Goal: Task Accomplishment & Management: Use online tool/utility

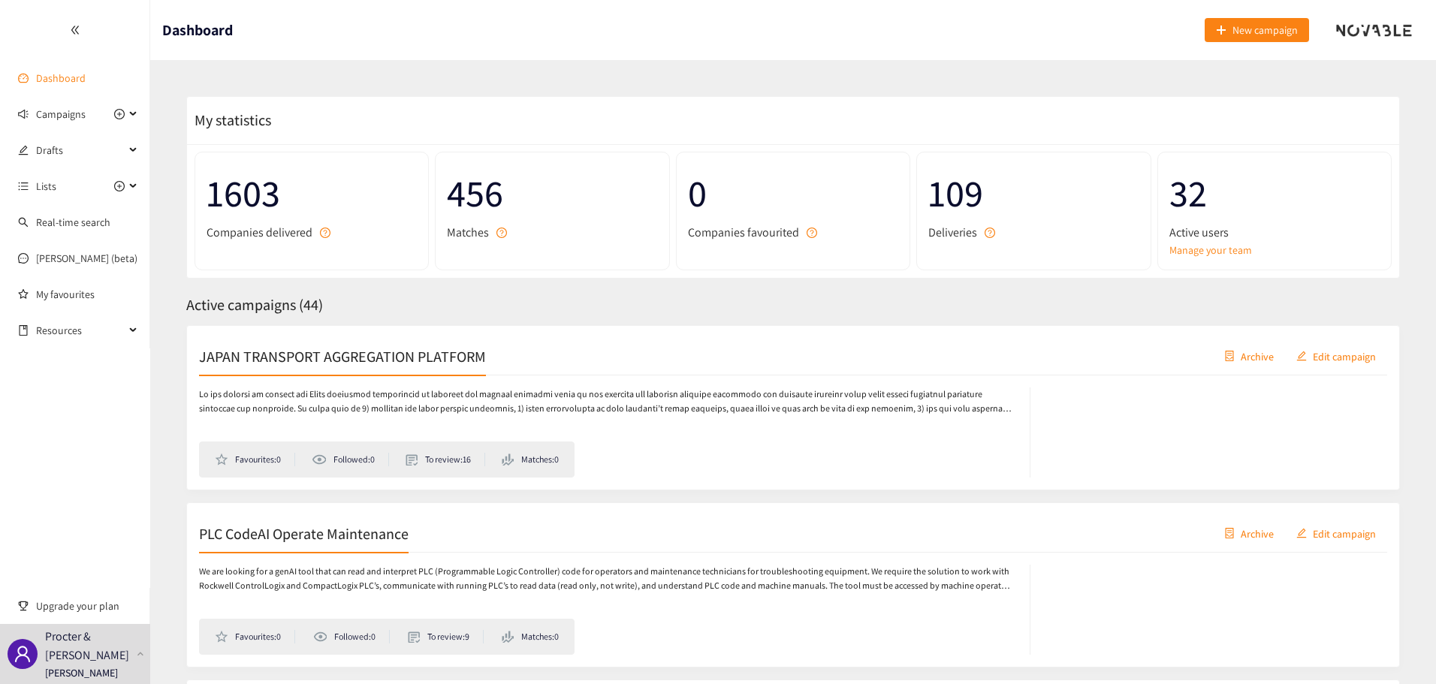
click at [86, 75] on link "Dashboard" at bounding box center [61, 78] width 50 height 14
click at [82, 108] on span "Campaigns" at bounding box center [61, 114] width 50 height 30
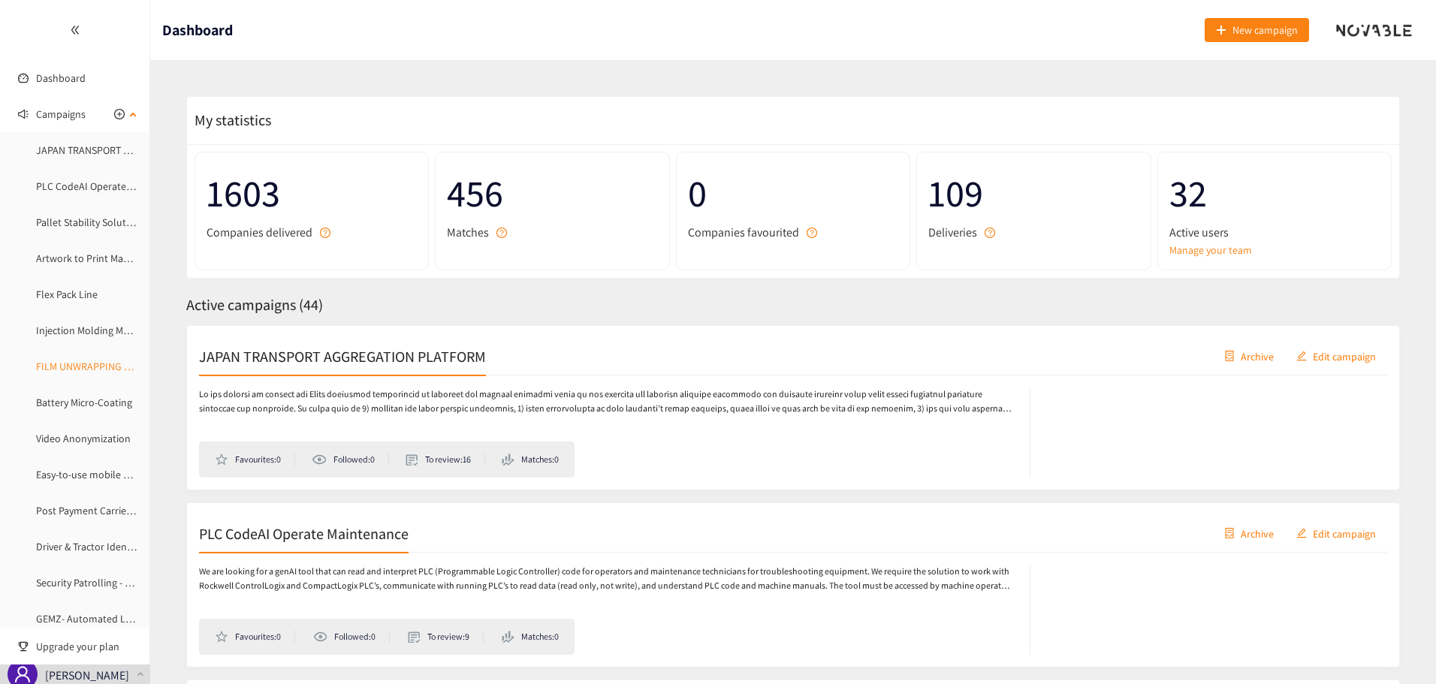
click at [54, 361] on link "FILM UNWRAPPING AUTOMATION" at bounding box center [109, 367] width 147 height 14
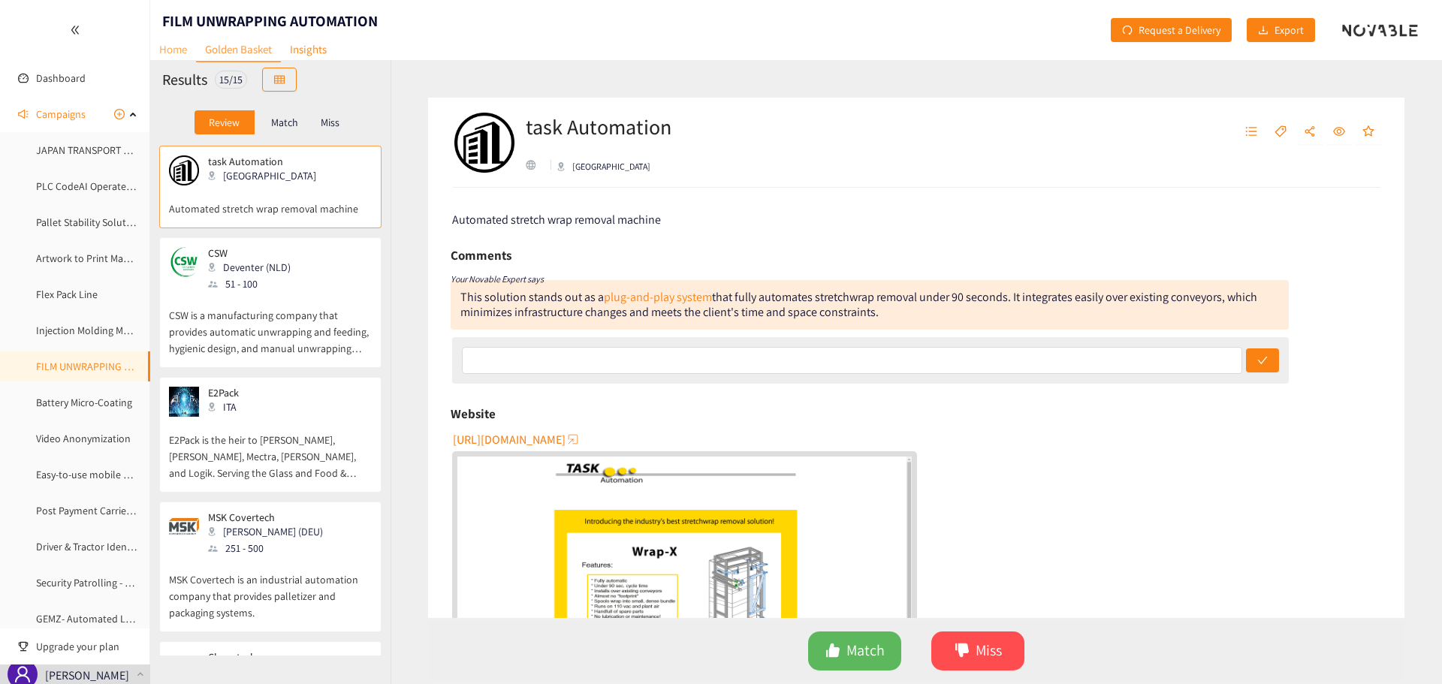
click at [179, 52] on link "Home" at bounding box center [173, 49] width 46 height 23
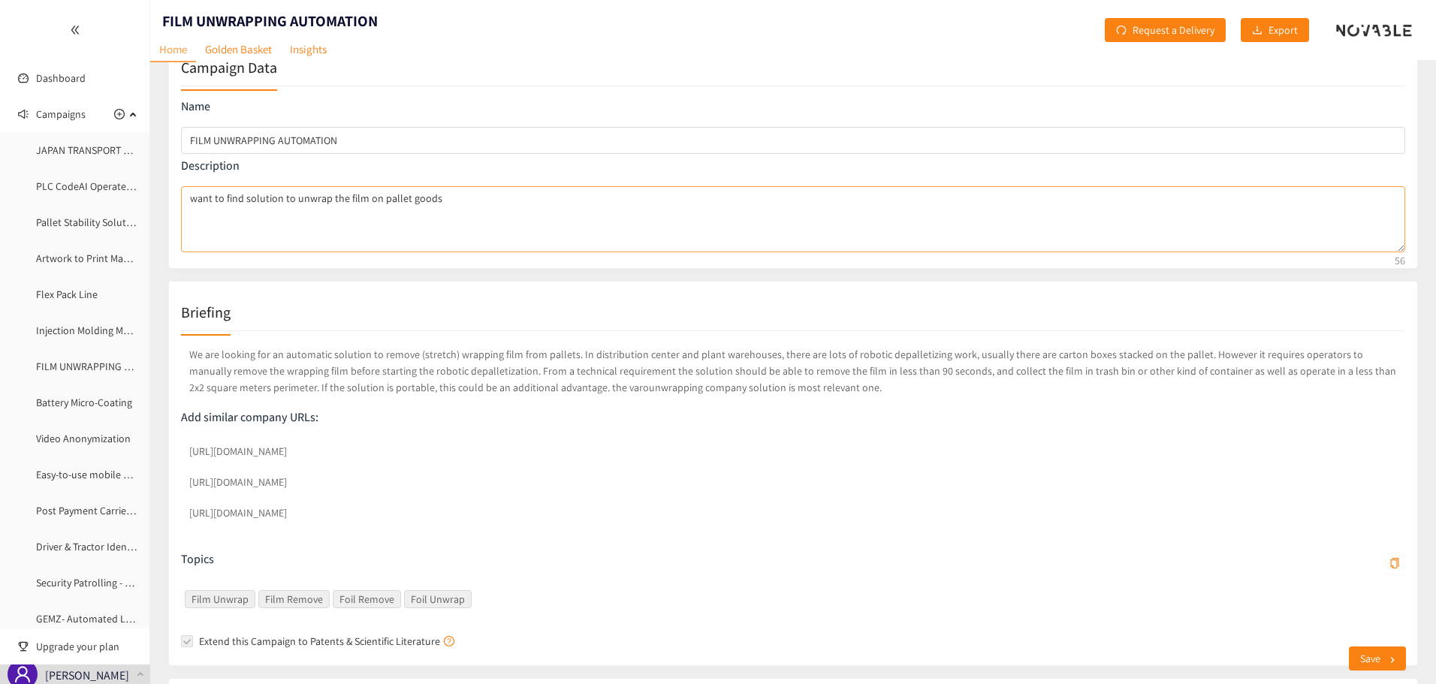
scroll to position [75, 0]
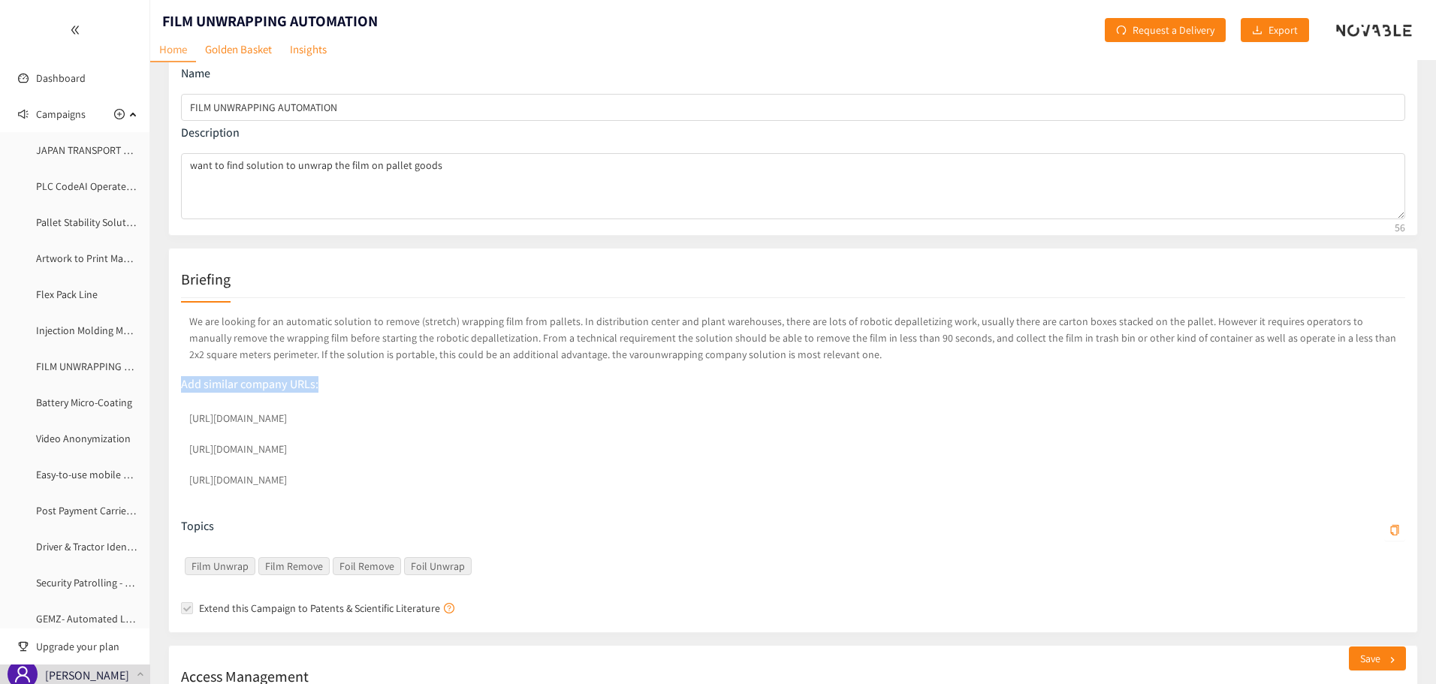
drag, startPoint x: 333, startPoint y: 394, endPoint x: 177, endPoint y: 394, distance: 155.5
click at [177, 394] on div "Briefing We are looking for an automatic solution to remove (stretch) wrapping …" at bounding box center [793, 440] width 1250 height 385
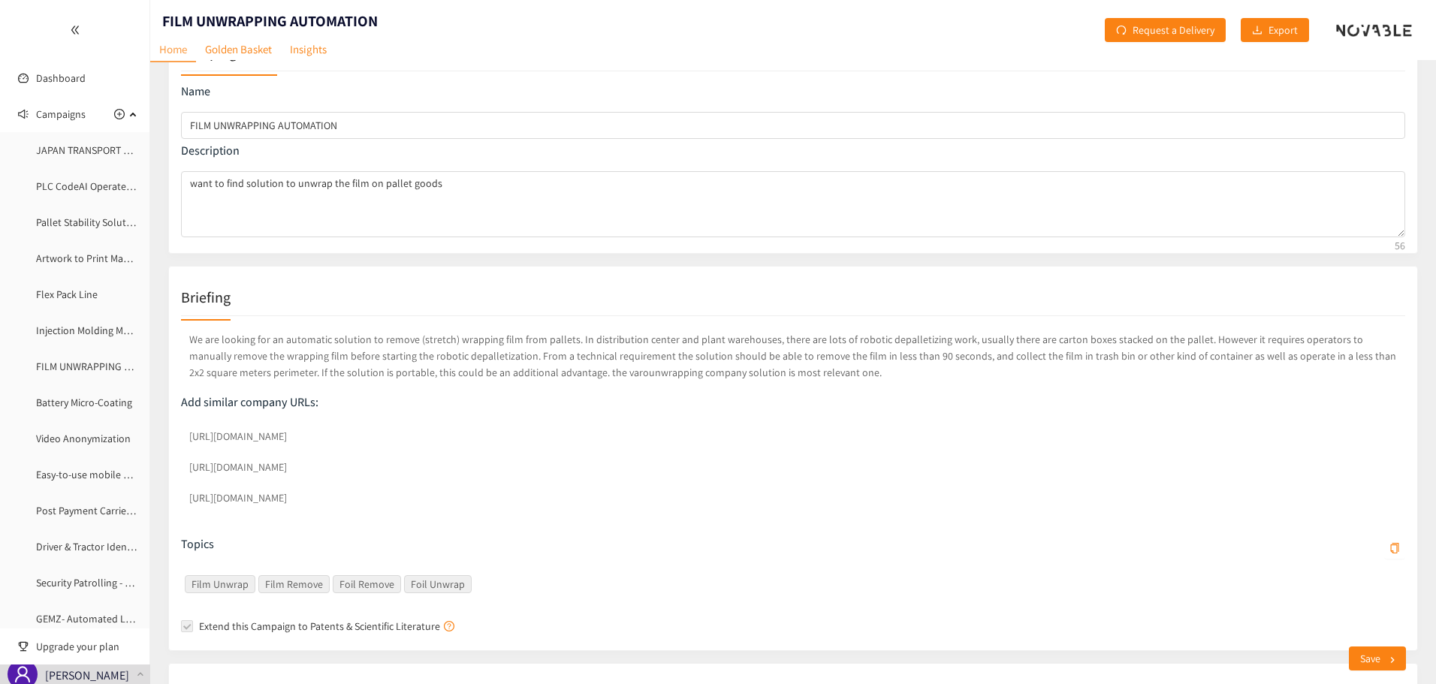
scroll to position [0, 0]
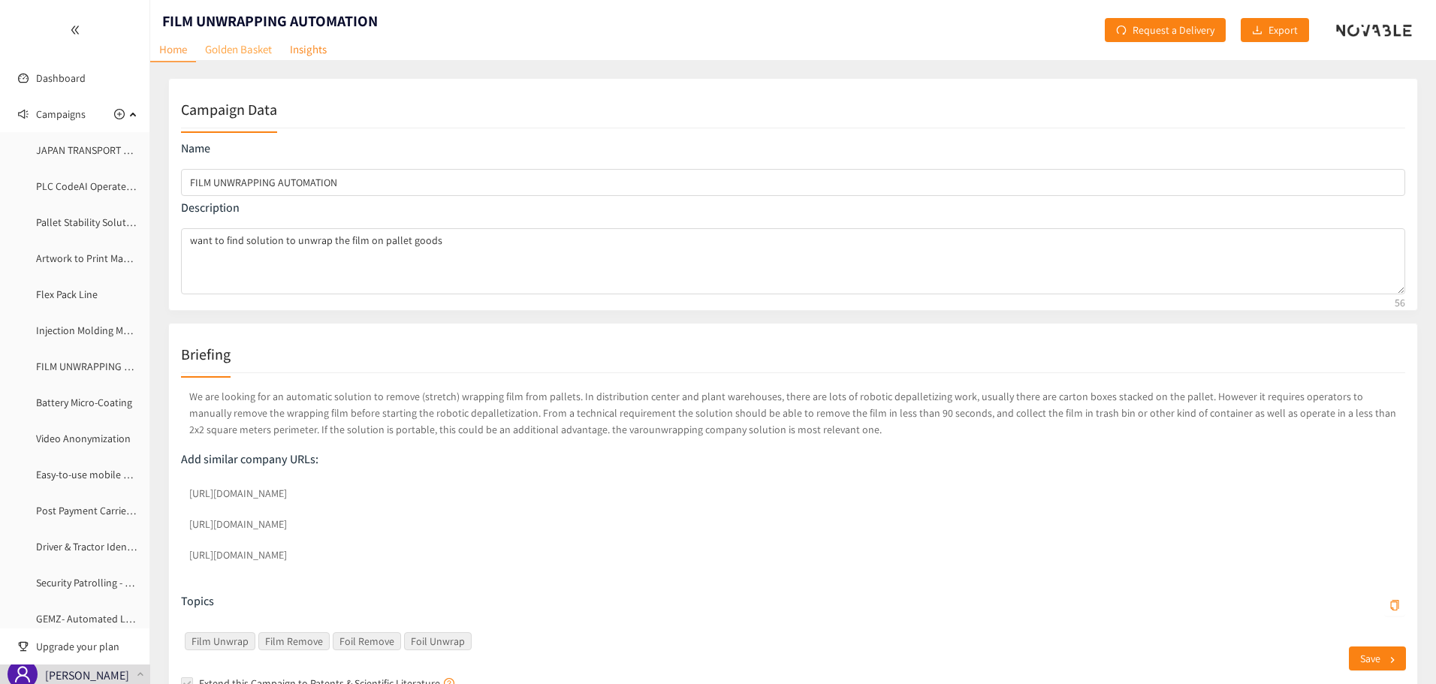
click at [246, 50] on link "Golden Basket" at bounding box center [238, 49] width 85 height 23
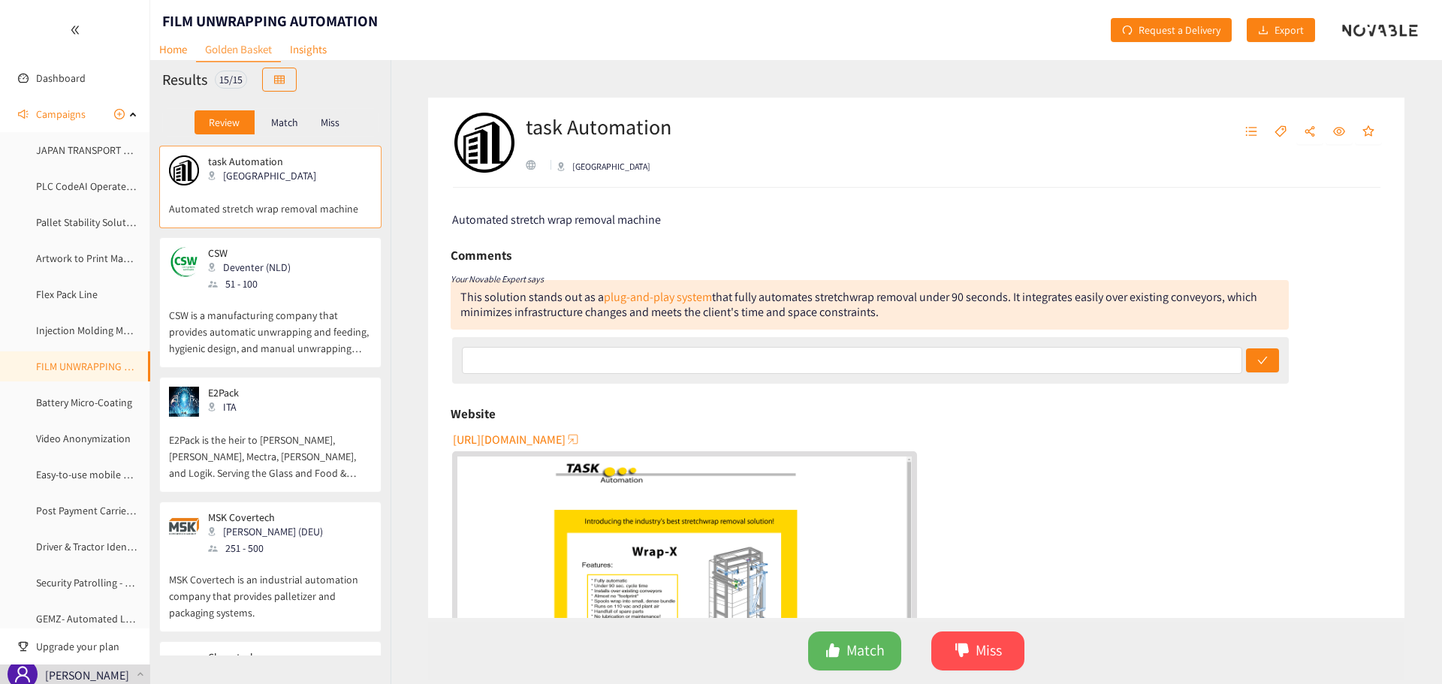
click at [324, 182] on div "task Automation [GEOGRAPHIC_DATA]" at bounding box center [270, 170] width 203 height 30
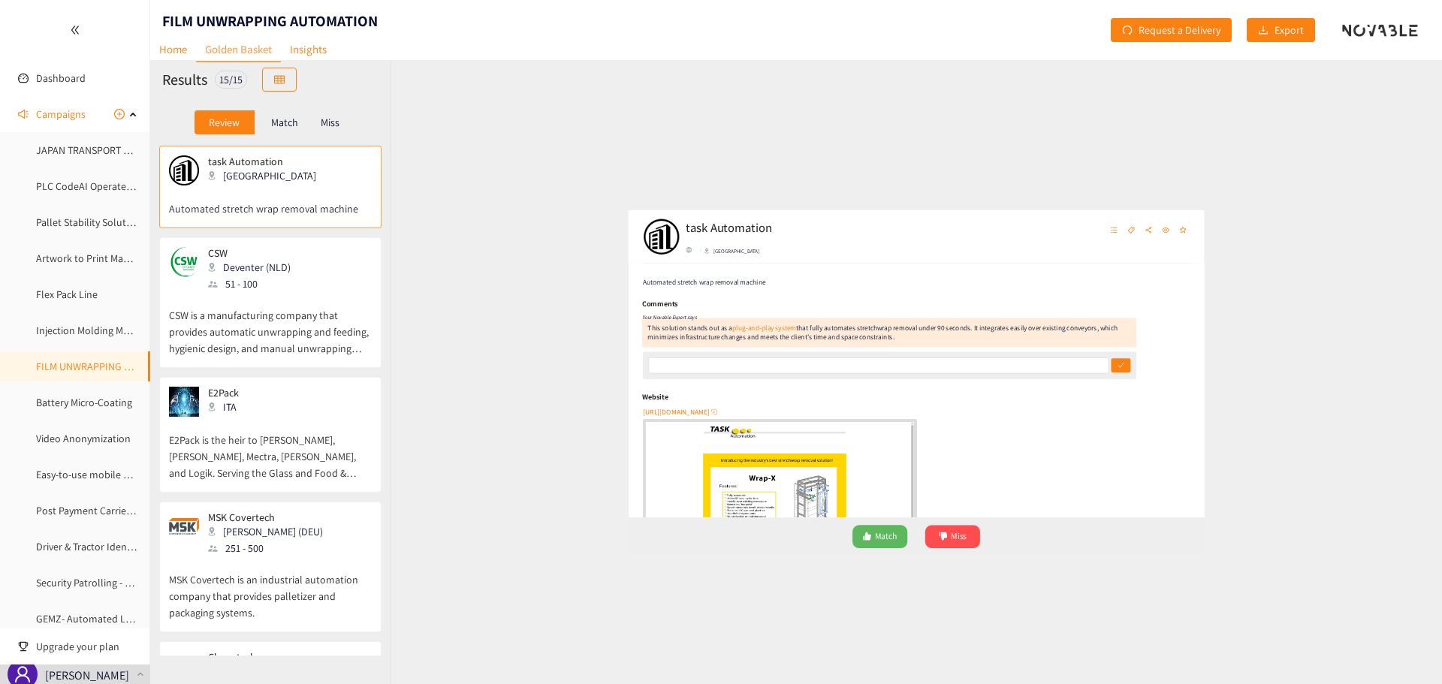
click at [273, 302] on p "CSW is a manufacturing company that provides automatic unwrapping and feeding, …" at bounding box center [270, 324] width 203 height 65
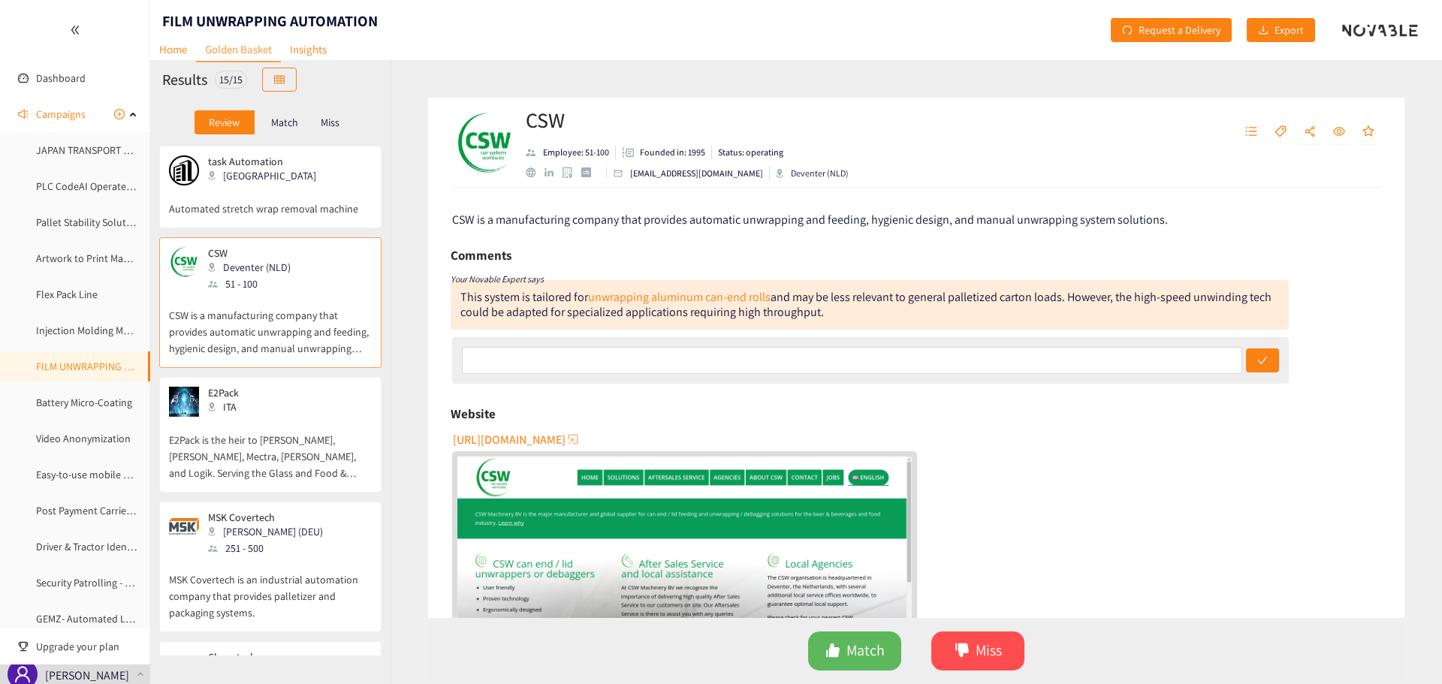
click at [275, 126] on p "Match" at bounding box center [284, 122] width 27 height 12
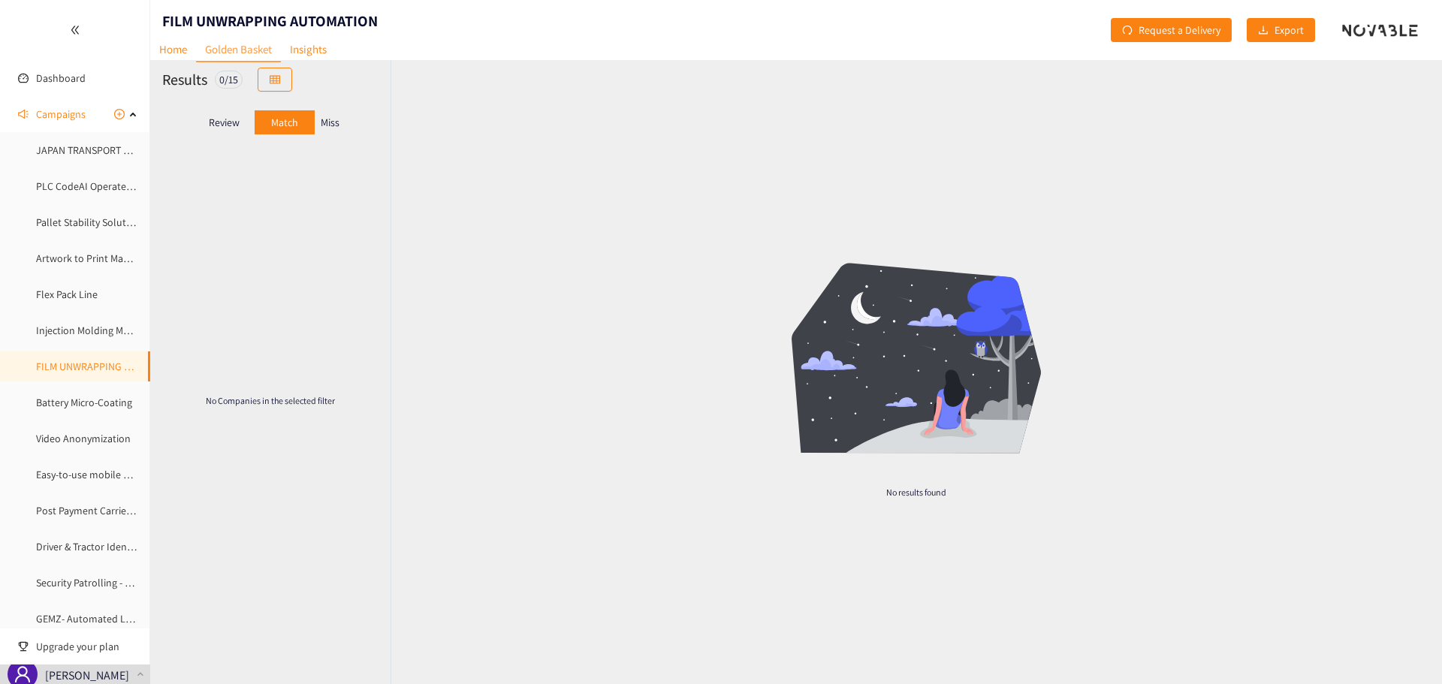
click at [333, 123] on p "Miss" at bounding box center [330, 122] width 19 height 12
click at [266, 128] on div "Match" at bounding box center [285, 122] width 60 height 24
click at [83, 288] on link "Flex Pack Line" at bounding box center [67, 295] width 62 height 14
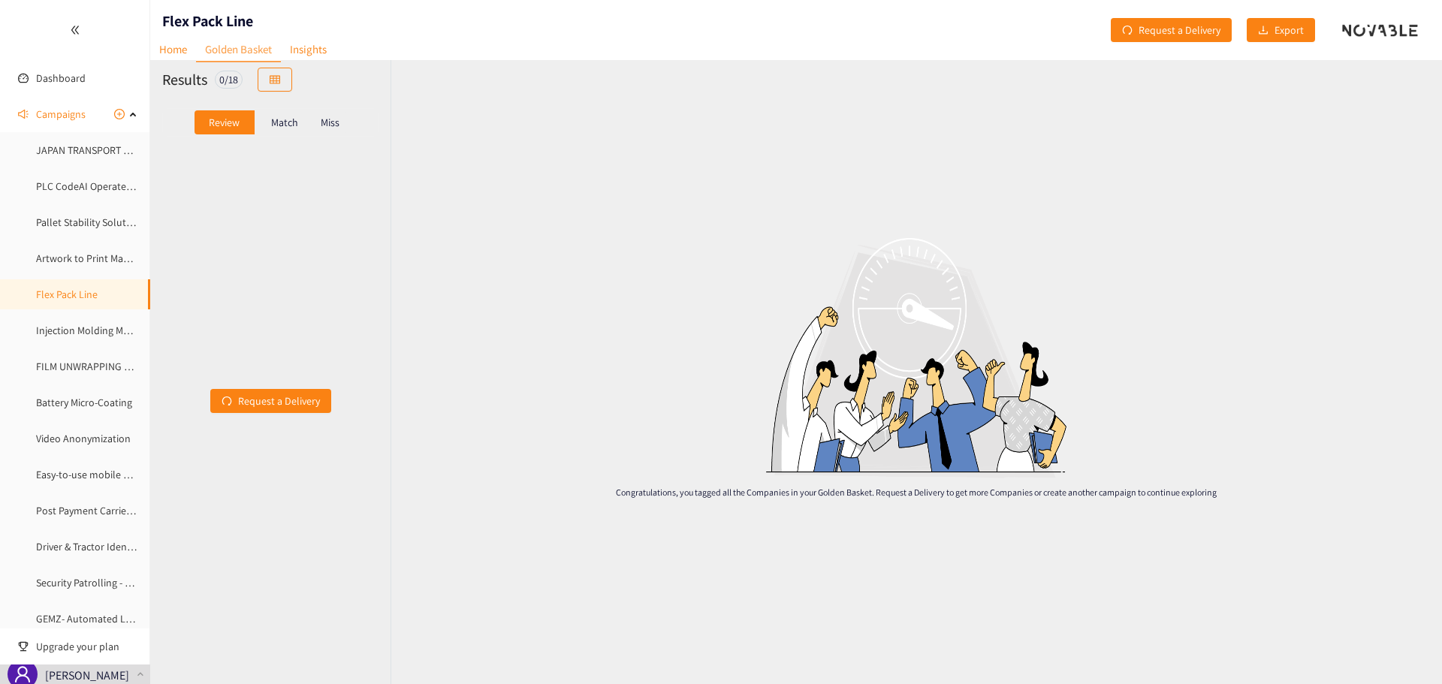
click at [276, 124] on p "Match" at bounding box center [284, 122] width 27 height 12
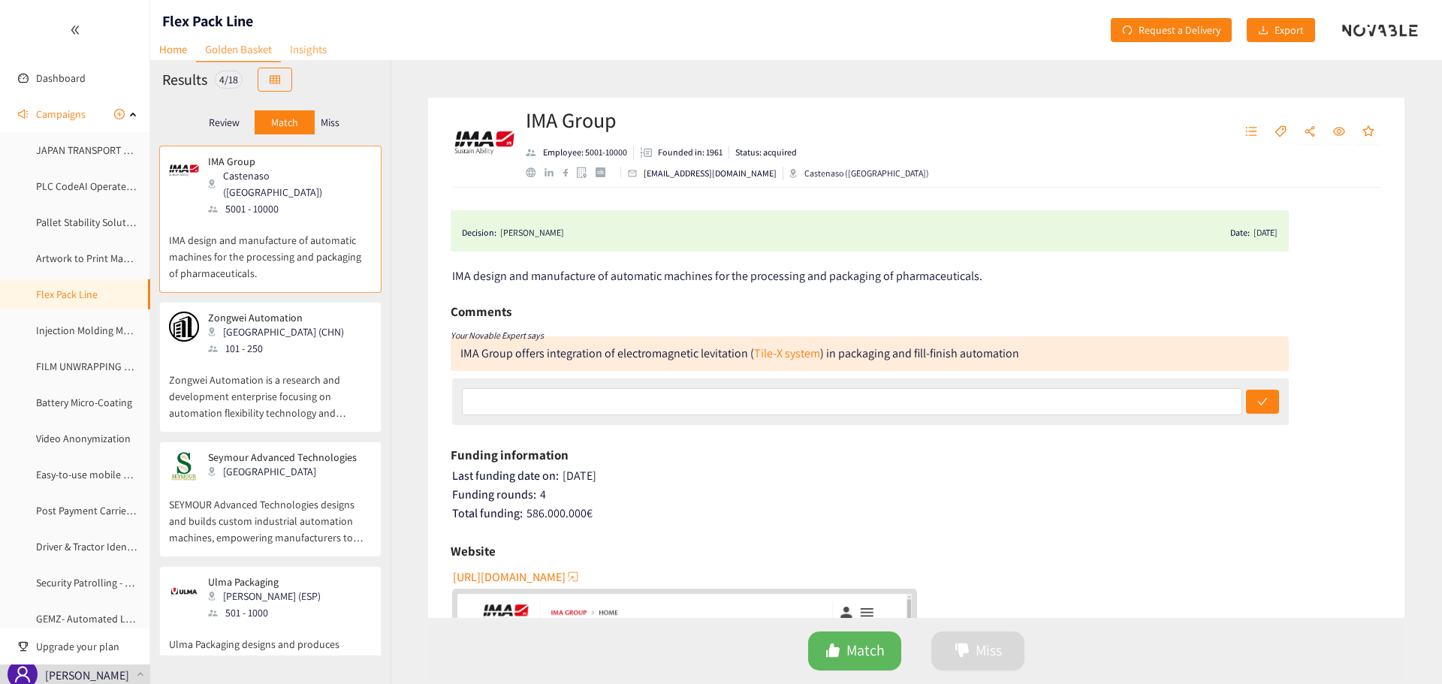
click at [313, 46] on link "Insights" at bounding box center [308, 49] width 55 height 23
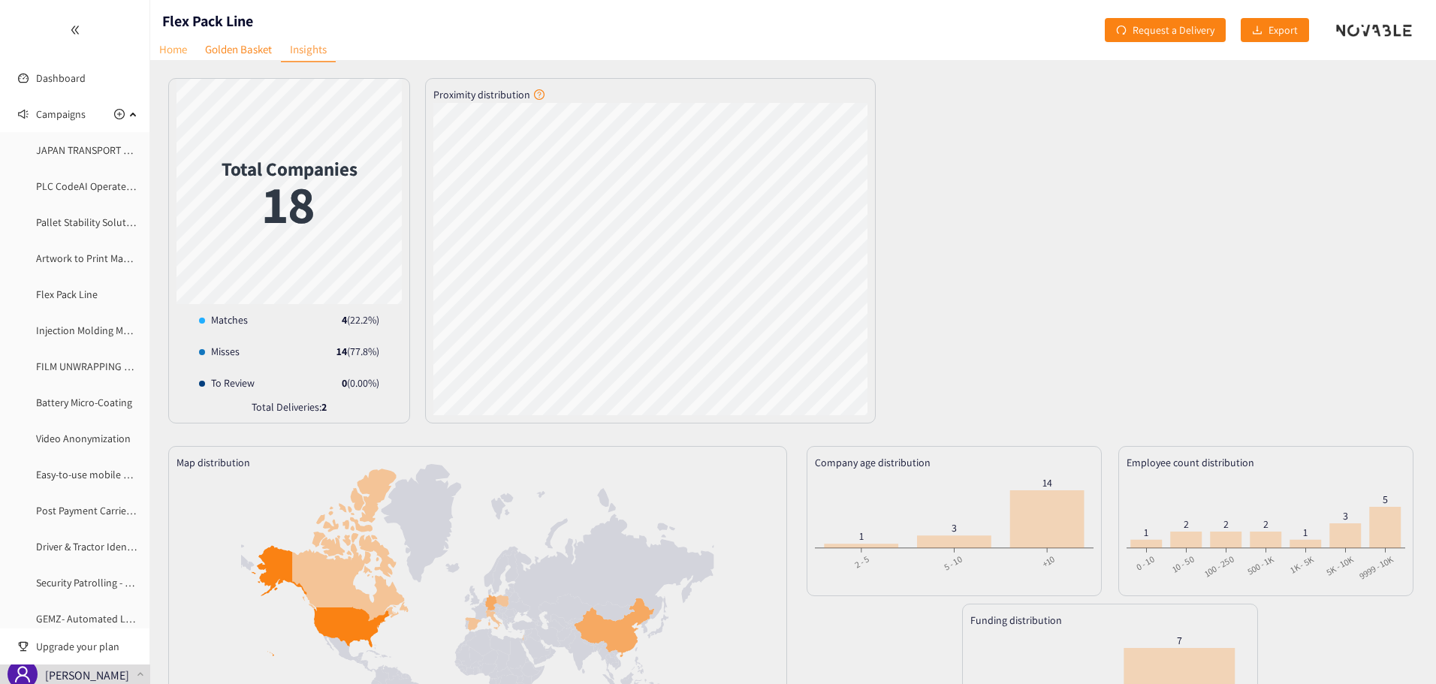
click at [177, 56] on link "Home" at bounding box center [173, 49] width 46 height 23
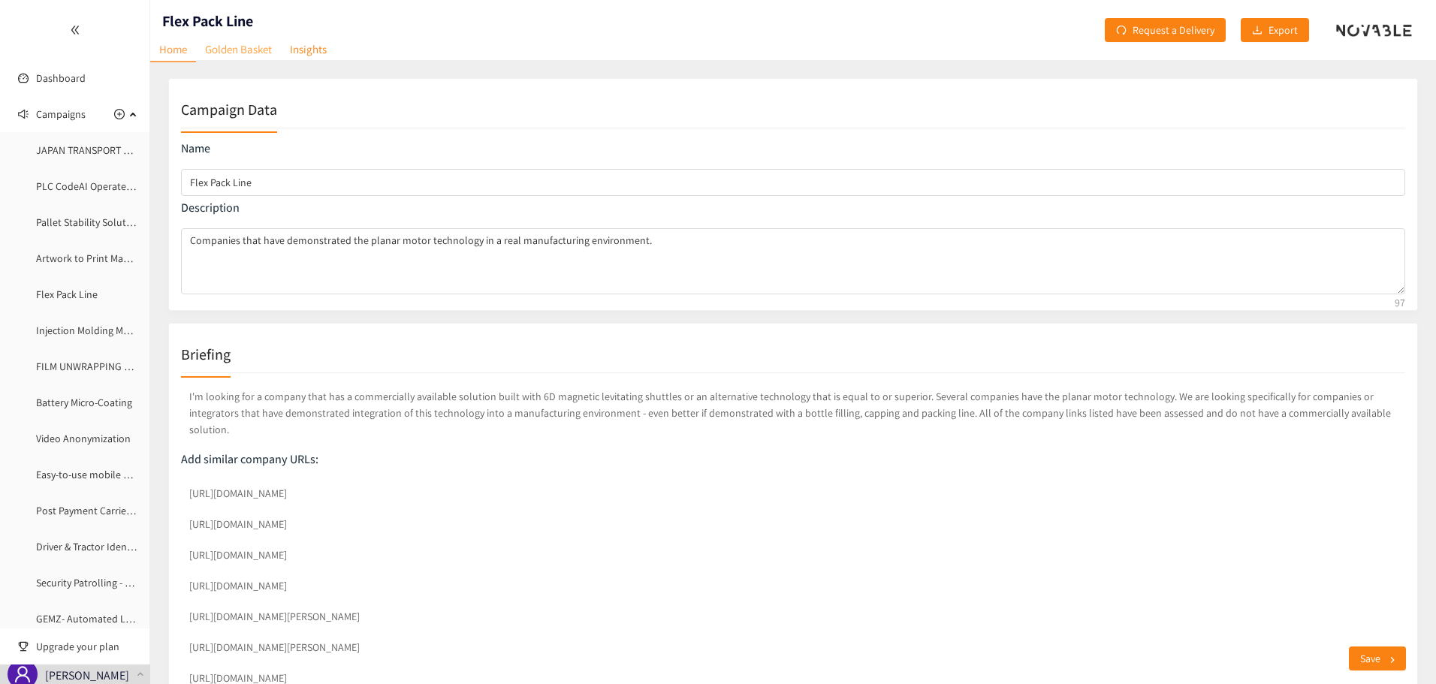
click at [240, 53] on link "Golden Basket" at bounding box center [238, 49] width 85 height 23
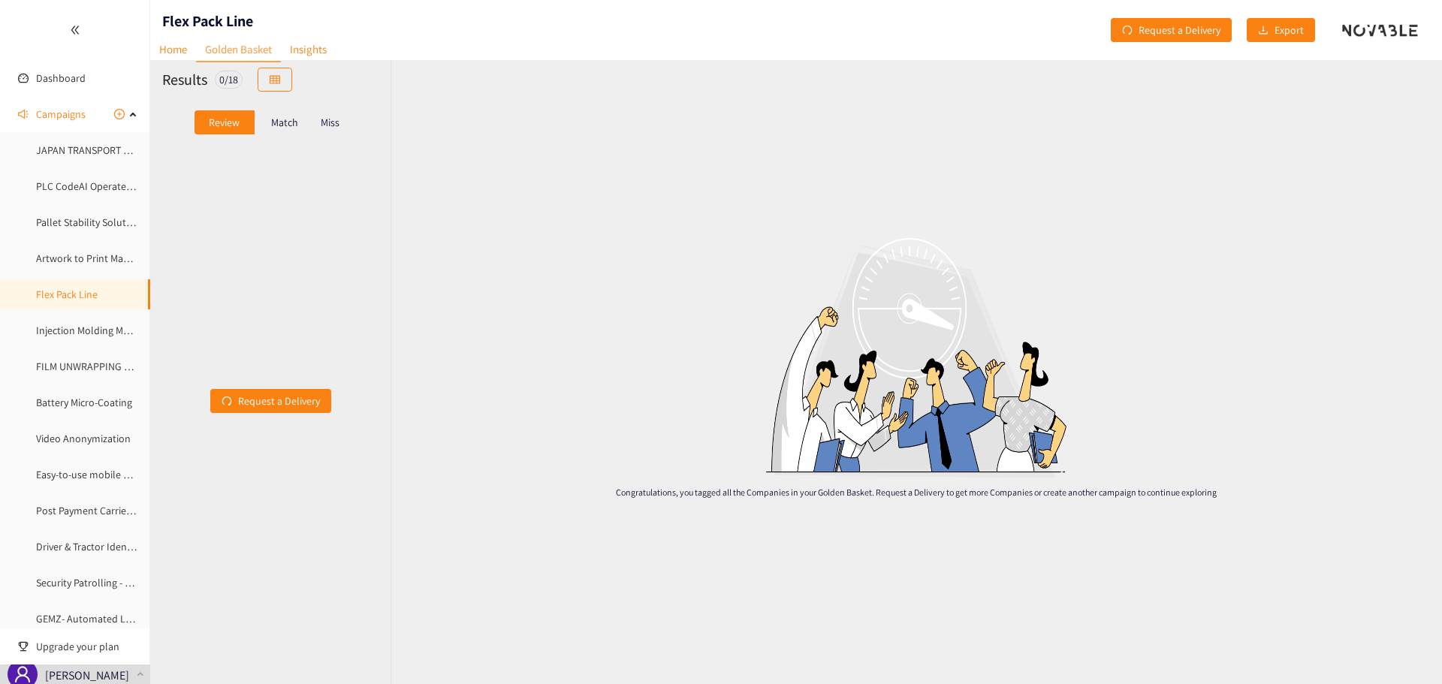
click at [285, 121] on p "Match" at bounding box center [284, 122] width 27 height 12
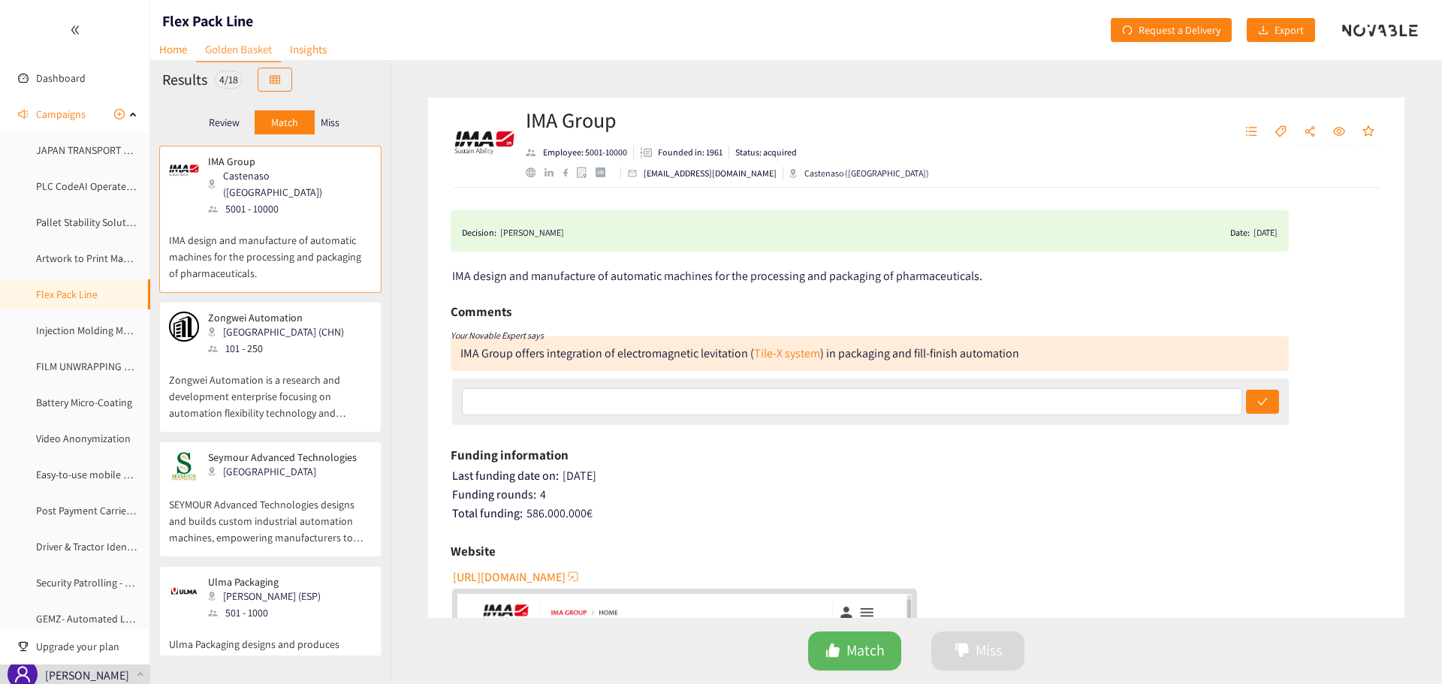
click at [285, 481] on p "SEYMOUR Advanced Technologies designs and builds custom industrial automation m…" at bounding box center [270, 513] width 203 height 65
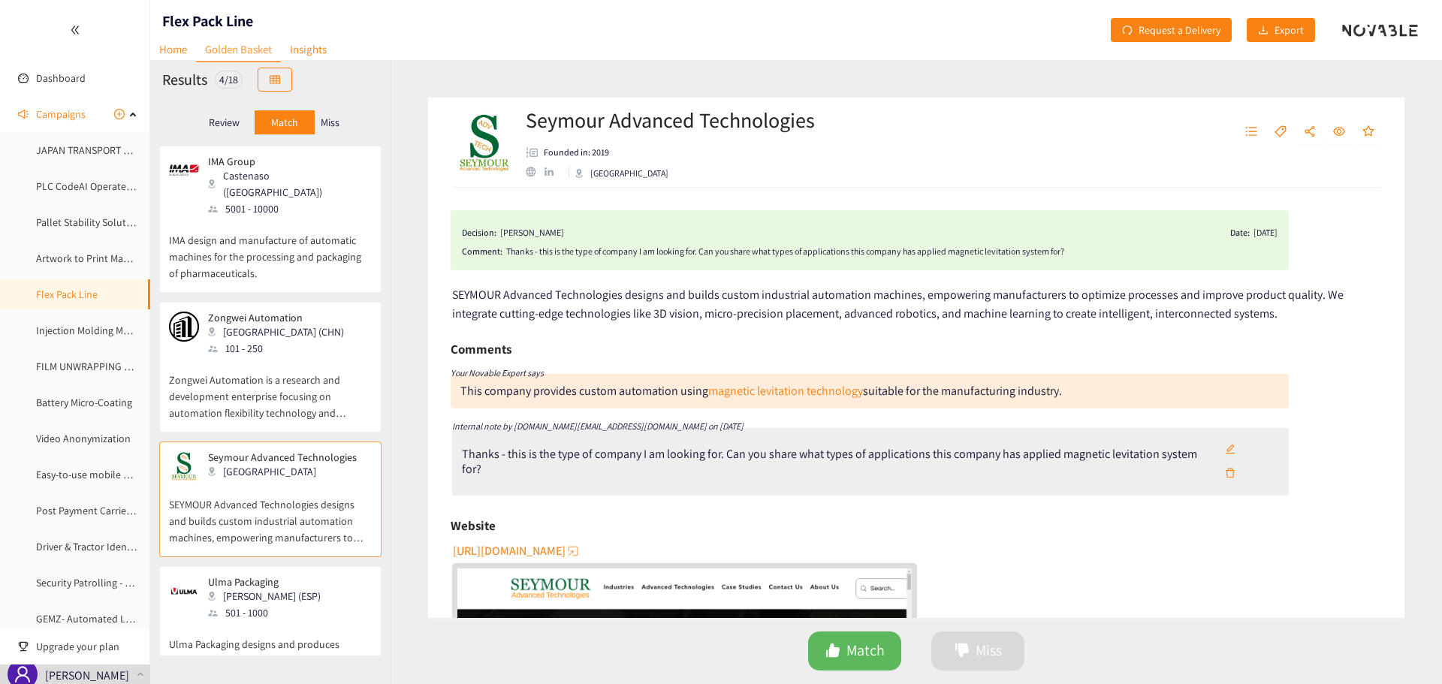
click at [328, 119] on p "Miss" at bounding box center [330, 122] width 19 height 12
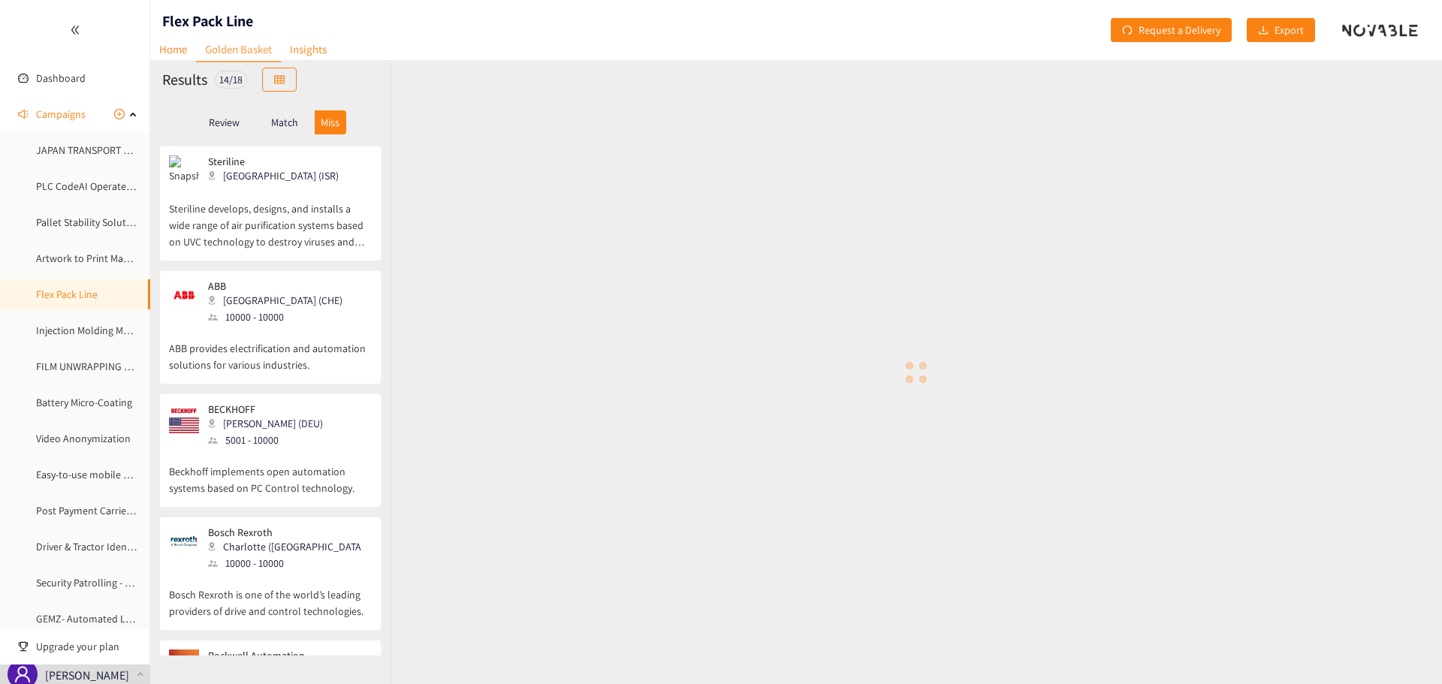
click at [246, 333] on p "ABB provides electrification and automation solutions for various industries." at bounding box center [270, 349] width 203 height 48
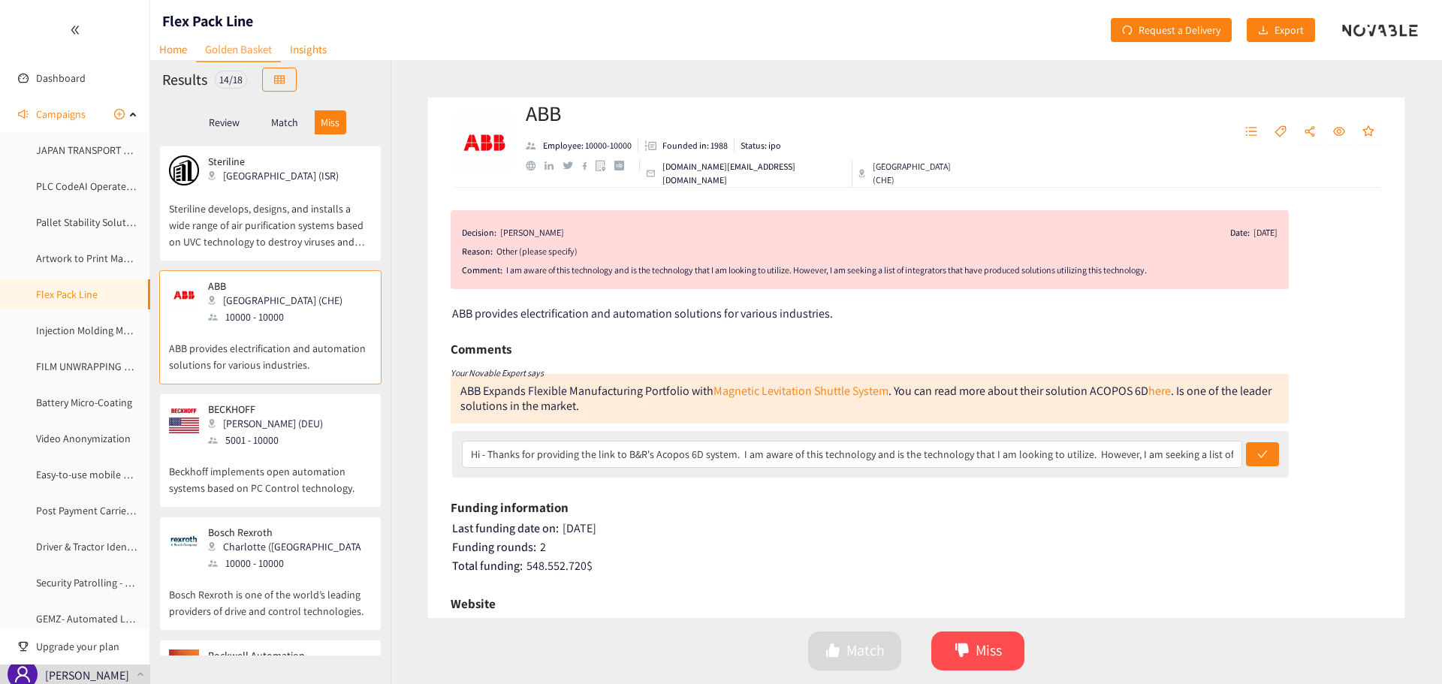
click at [288, 125] on p "Match" at bounding box center [284, 122] width 27 height 12
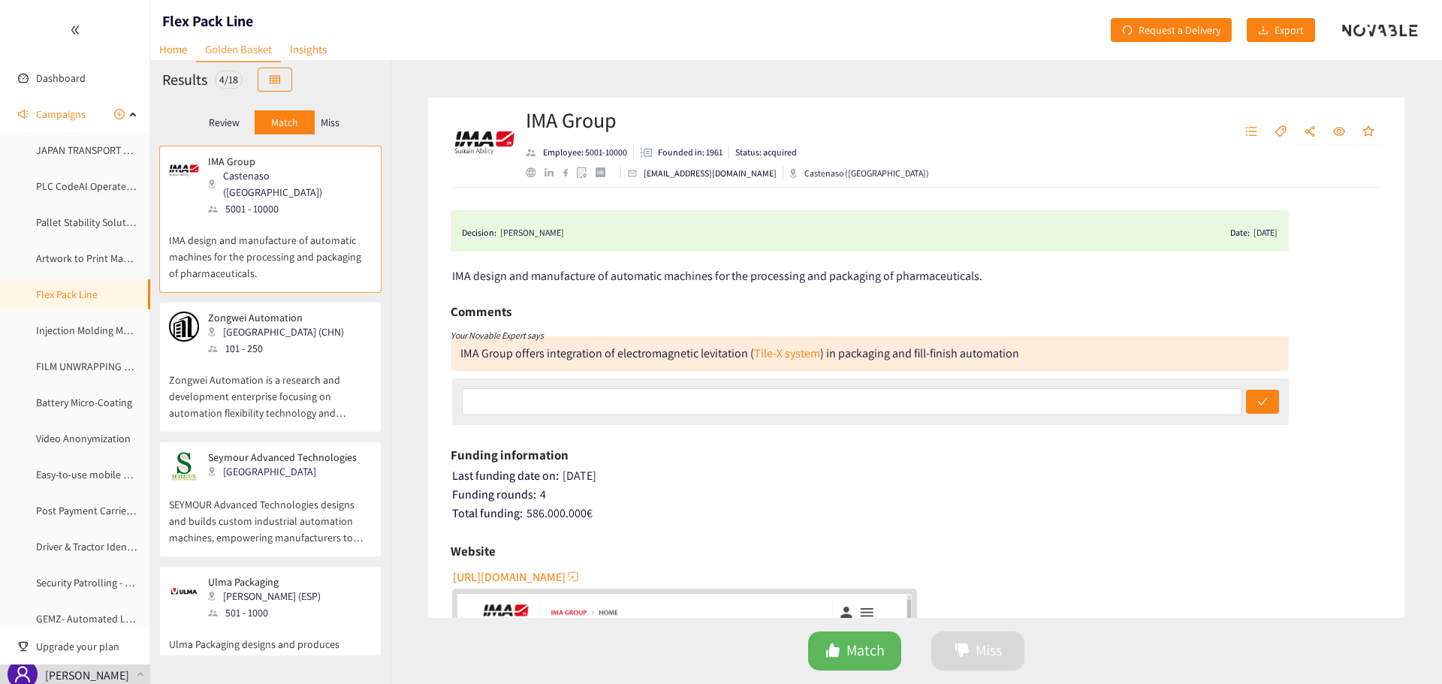
scroll to position [17, 0]
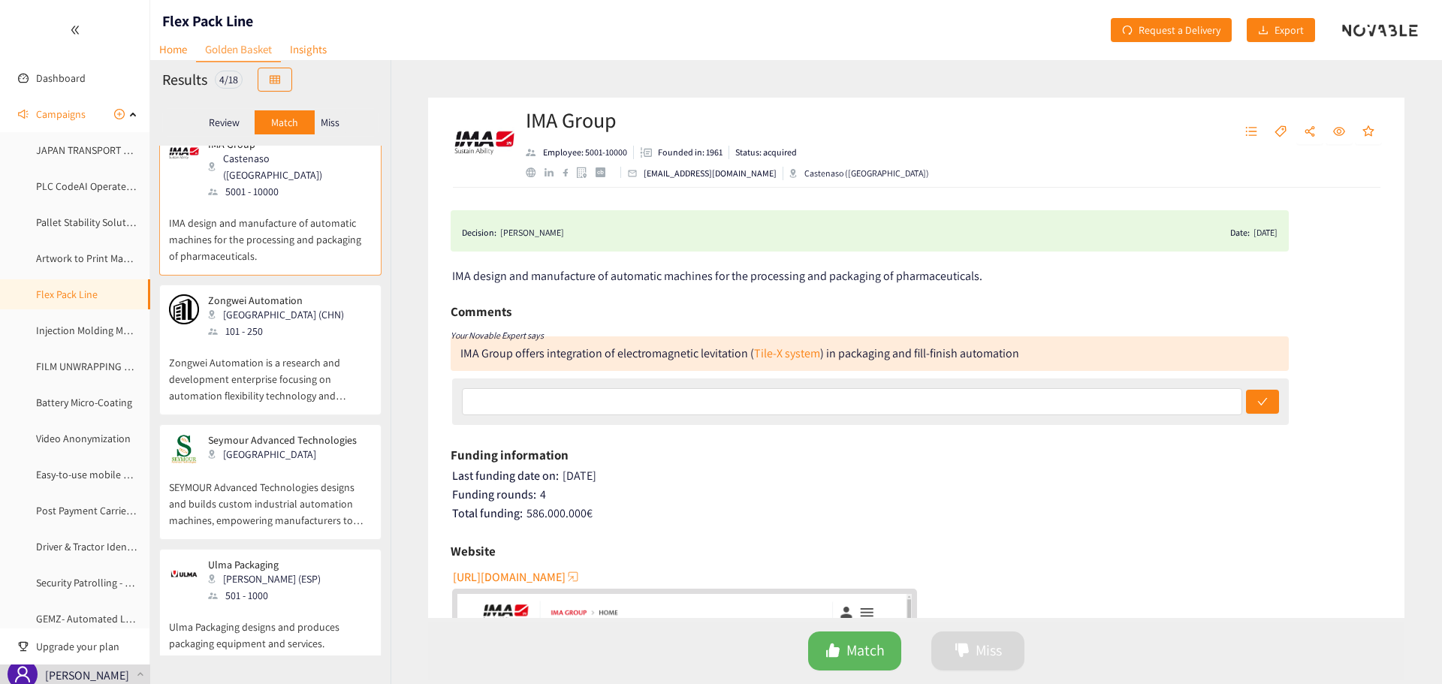
click at [262, 571] on div "[PERSON_NAME] (ESP)" at bounding box center [269, 579] width 122 height 17
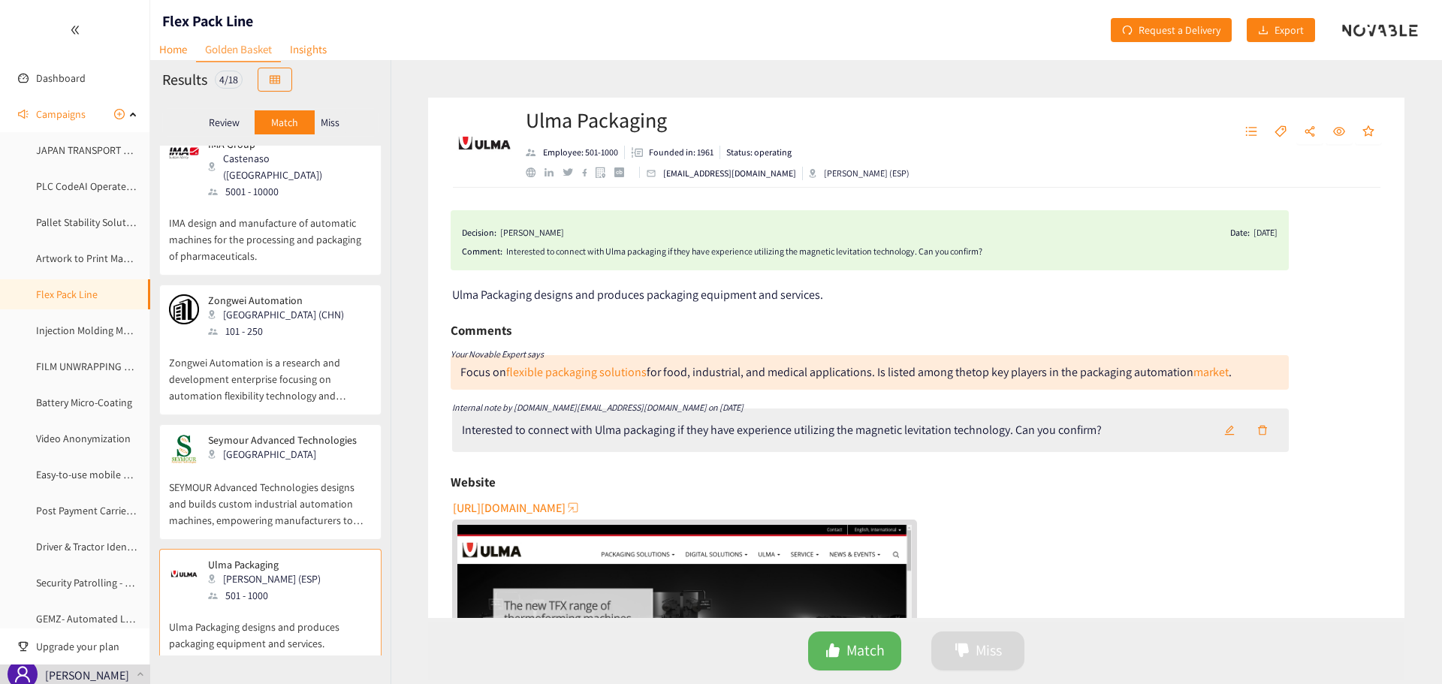
click at [271, 212] on p "IMA design and manufacture of automatic machines for the processing and packagi…" at bounding box center [270, 232] width 203 height 65
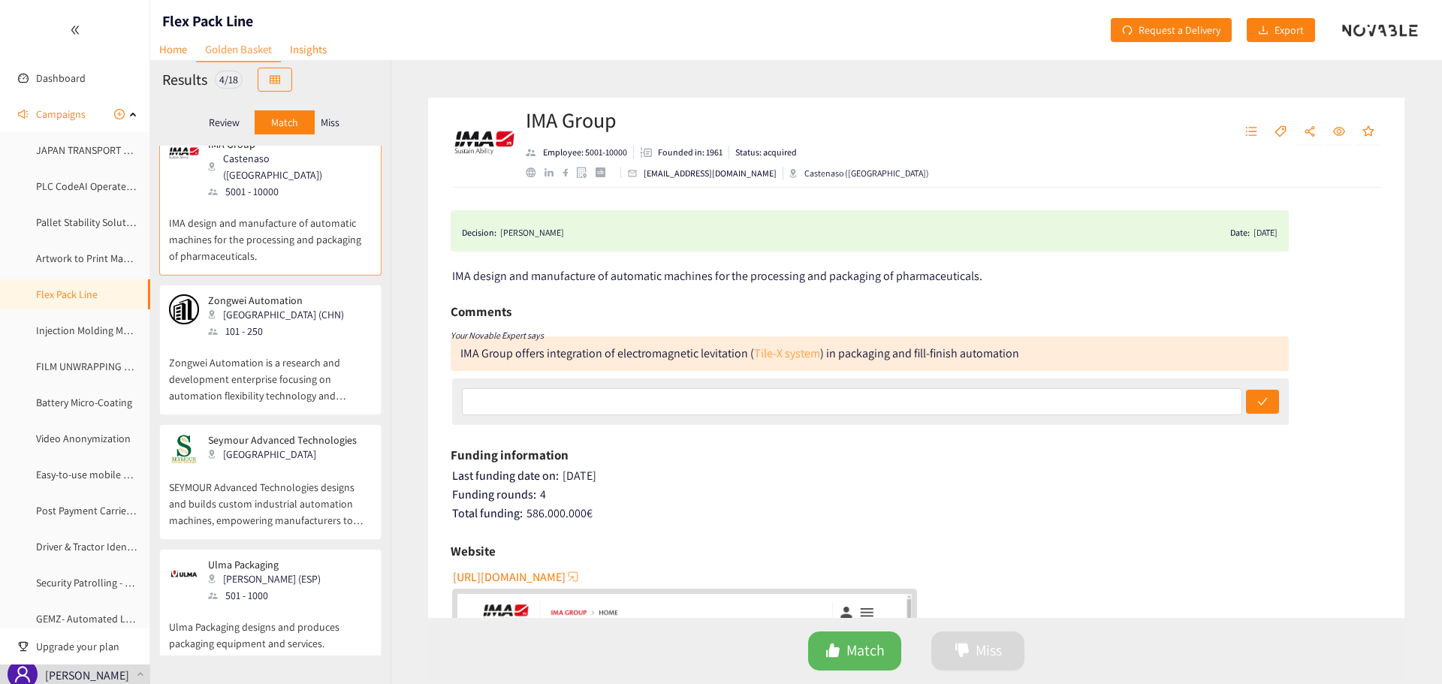
click at [794, 357] on link "Tile-X system" at bounding box center [787, 353] width 66 height 16
click at [336, 128] on p "Miss" at bounding box center [330, 122] width 19 height 12
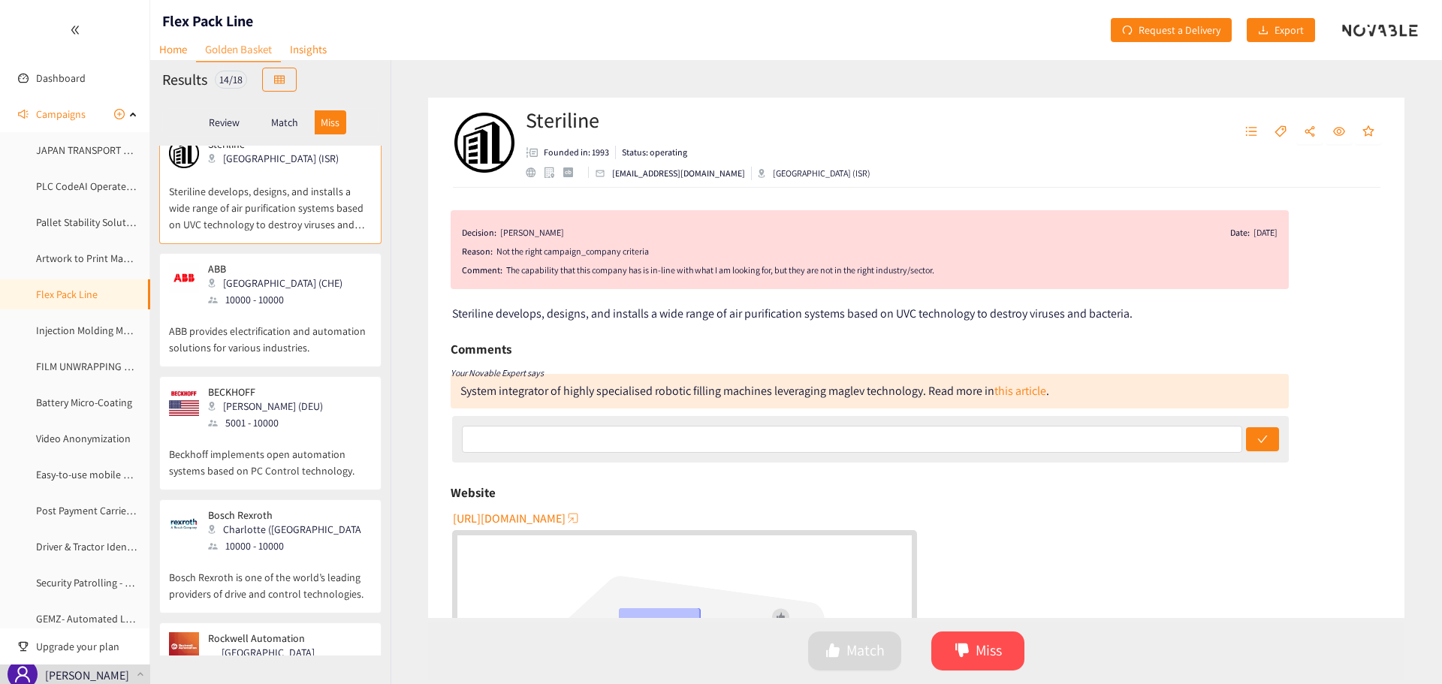
scroll to position [0, 0]
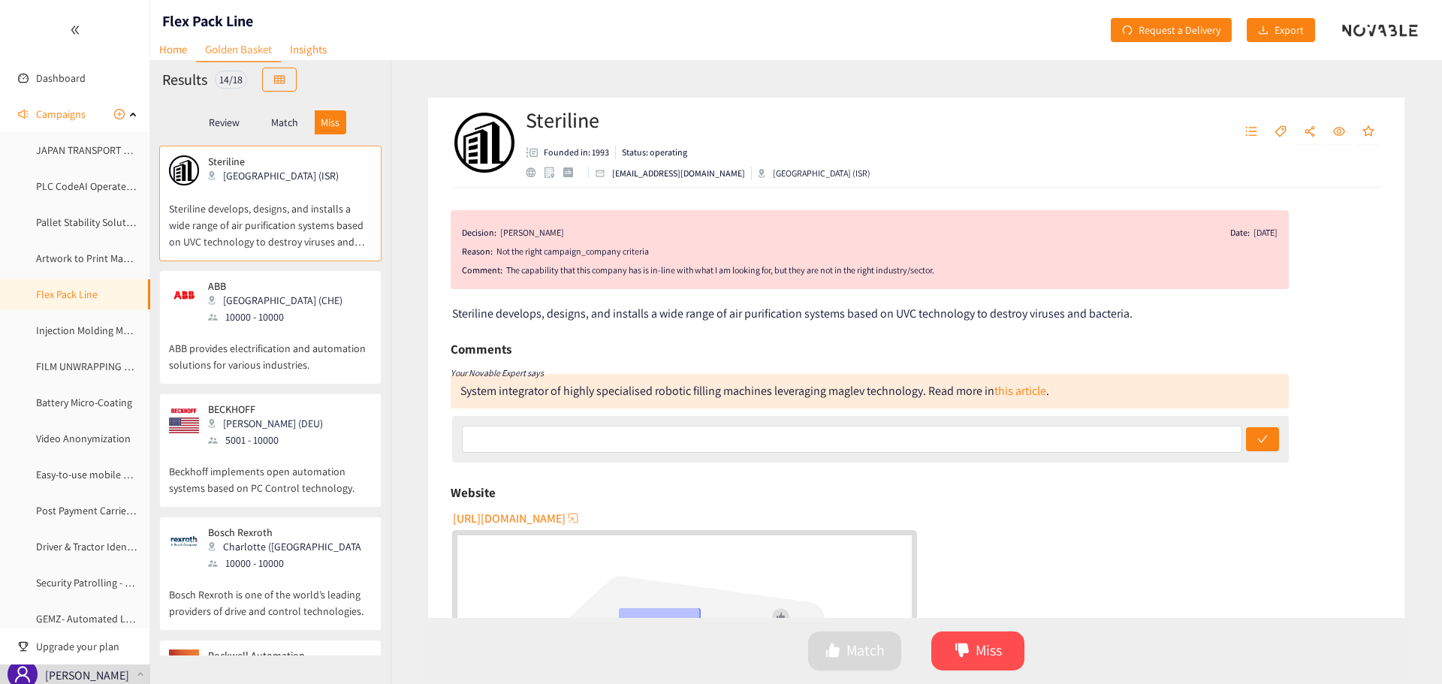
click at [252, 330] on p "ABB provides electrification and automation solutions for various industries." at bounding box center [270, 349] width 203 height 48
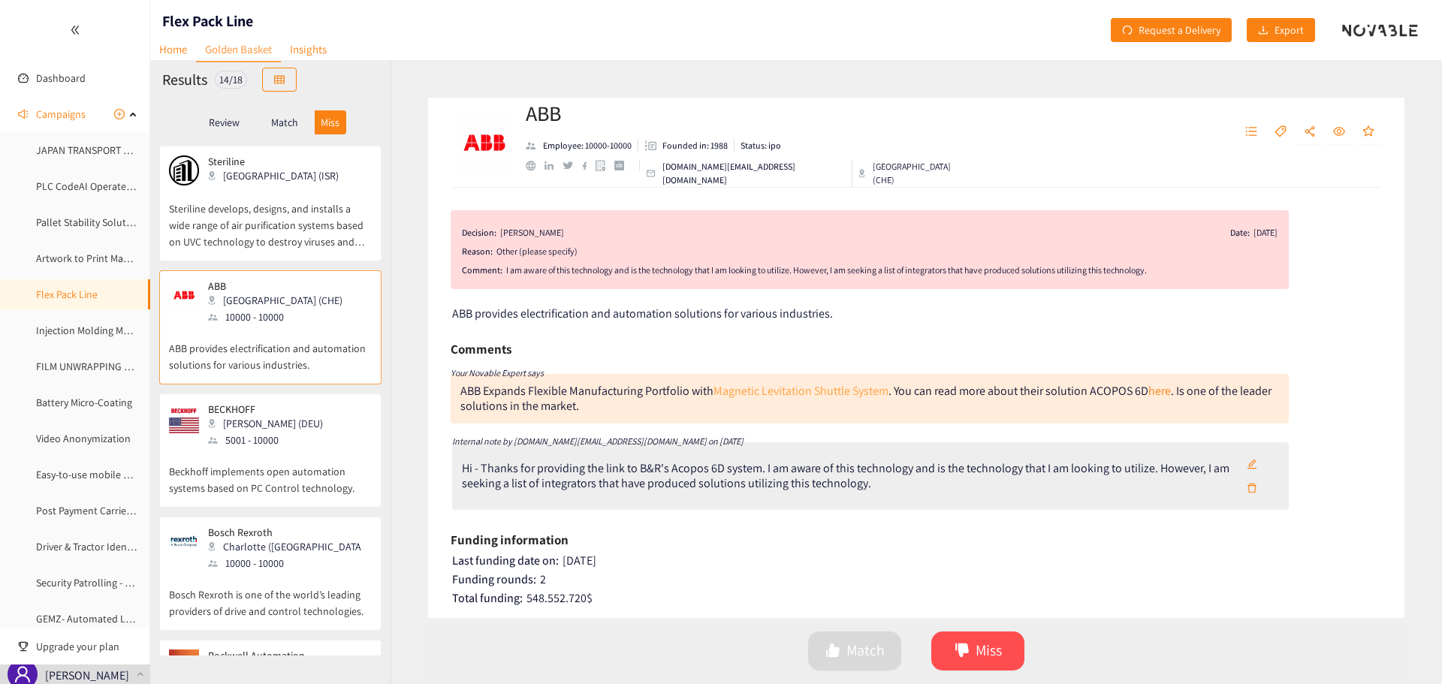
click at [797, 391] on link "Magnetic Levitation Shuttle System" at bounding box center [800, 391] width 175 height 16
click at [1160, 387] on link "here" at bounding box center [1159, 391] width 23 height 16
